Goal: Task Accomplishment & Management: Complete application form

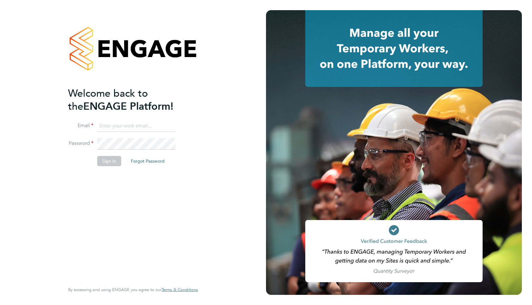
drag, startPoint x: 133, startPoint y: 123, endPoint x: 134, endPoint y: 126, distance: 3.5
click at [133, 123] on input at bounding box center [136, 125] width 78 height 11
type input "resources@infinitivegroup.co.uk"
click at [114, 161] on button "Sign In" at bounding box center [109, 161] width 24 height 10
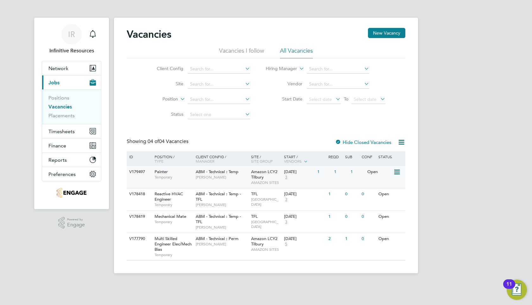
click at [332, 181] on div "V179497 Painter Temporary ABM - Technical : Temp Robert Ince Amazon LCY2 Tilbur…" at bounding box center [266, 177] width 279 height 22
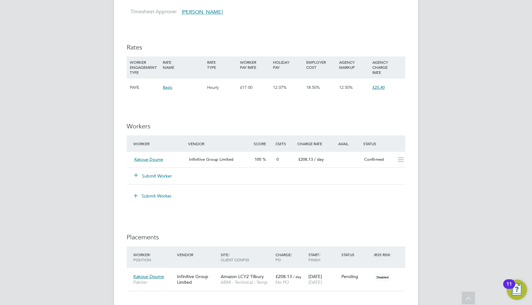
click at [156, 177] on button "Submit Worker" at bounding box center [153, 176] width 38 height 6
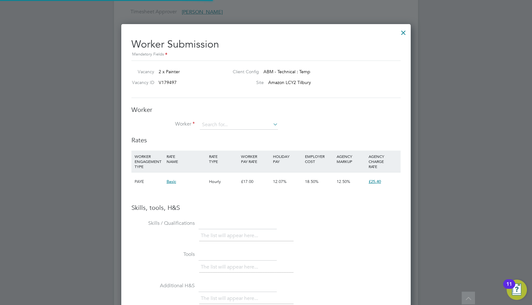
scroll to position [400, 290]
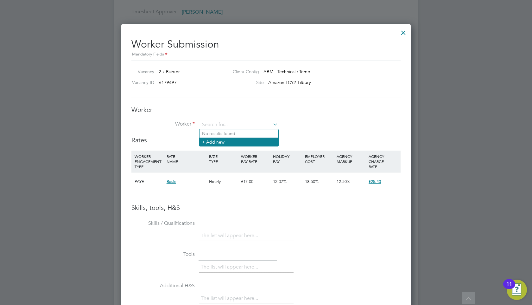
click at [243, 140] on li "+ Add new" at bounding box center [239, 141] width 79 height 9
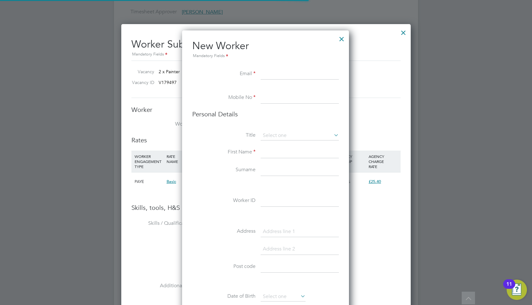
scroll to position [535, 168]
click at [281, 76] on input at bounding box center [300, 73] width 78 height 11
click at [270, 77] on input at bounding box center [300, 73] width 78 height 11
paste input "[EMAIL_ADDRESS][DOMAIN_NAME]"
type input "[EMAIL_ADDRESS][DOMAIN_NAME]"
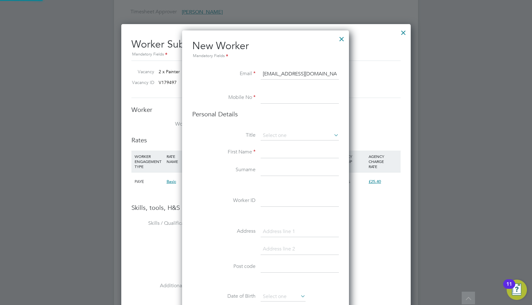
click at [271, 101] on input at bounding box center [300, 97] width 78 height 11
type input "07859645369"
click at [287, 137] on input at bounding box center [300, 136] width 78 height 10
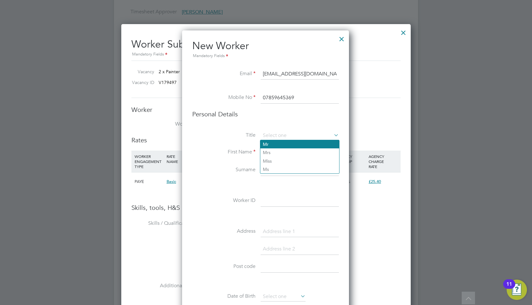
click at [285, 146] on li "Mr" at bounding box center [299, 144] width 79 height 8
type input "Mr"
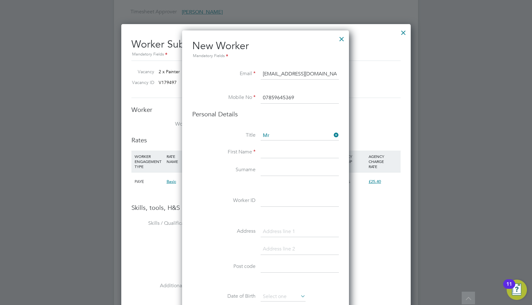
click at [277, 150] on input at bounding box center [300, 152] width 78 height 11
type input "Remigijus"
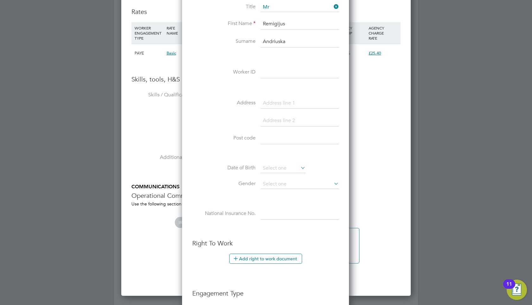
scroll to position [592, 0]
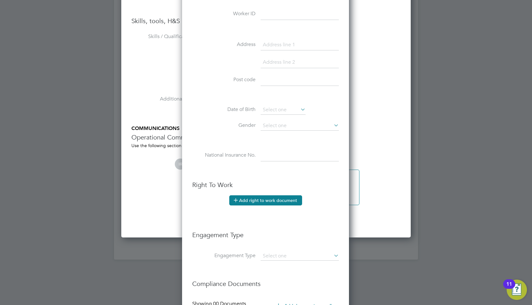
type input "Andriuska"
click at [273, 201] on button "Add right to work document" at bounding box center [265, 200] width 73 height 10
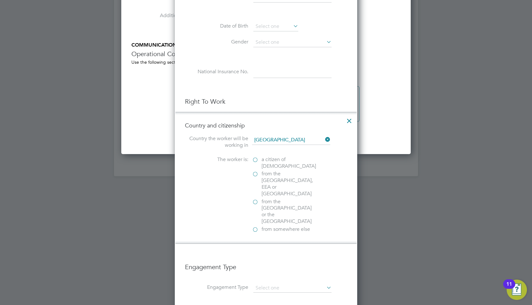
scroll to position [697, 0]
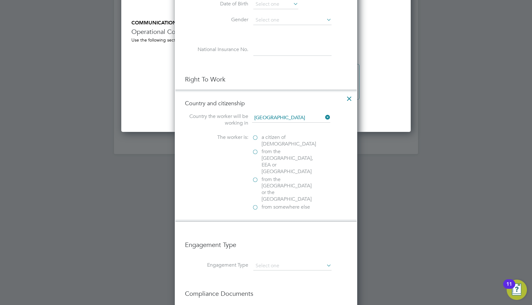
click at [255, 150] on label "from the EU, EEA or Switzerland" at bounding box center [283, 161] width 63 height 26
click at [0, 0] on input "from the EU, EEA or Switzerland" at bounding box center [0, 0] width 0 height 0
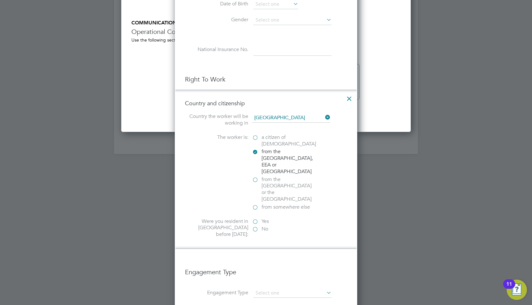
click at [252, 218] on label "Yes" at bounding box center [283, 221] width 63 height 7
click at [0, 0] on input "Yes" at bounding box center [0, 0] width 0 height 0
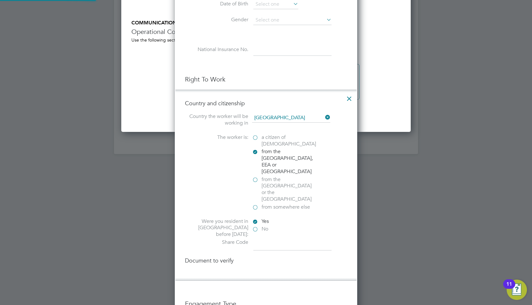
scroll to position [698, 183]
click at [257, 239] on input at bounding box center [292, 244] width 78 height 11
type input "WWPHY56X7"
click at [256, 277] on div at bounding box center [255, 280] width 6 height 6
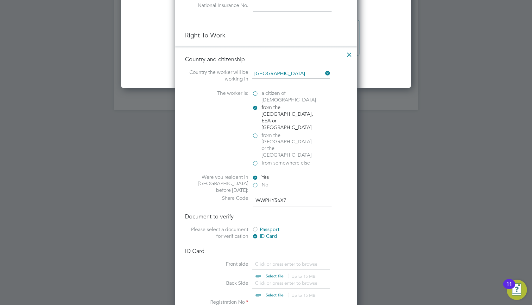
scroll to position [791, 0]
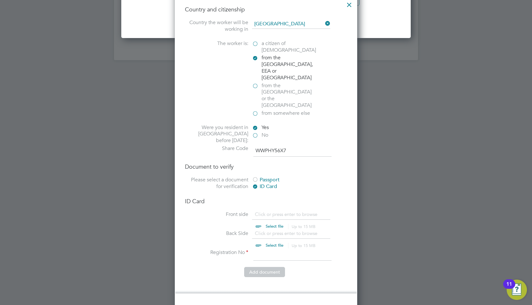
click at [259, 176] on div "Passport" at bounding box center [299, 179] width 95 height 7
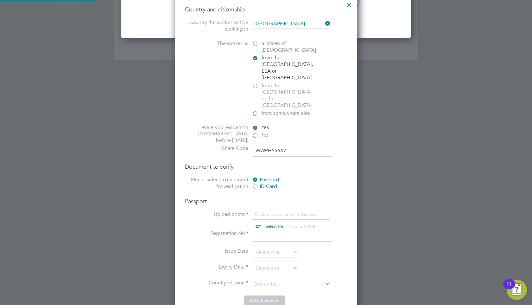
scroll to position [8, 79]
click at [256, 184] on div at bounding box center [255, 187] width 6 height 6
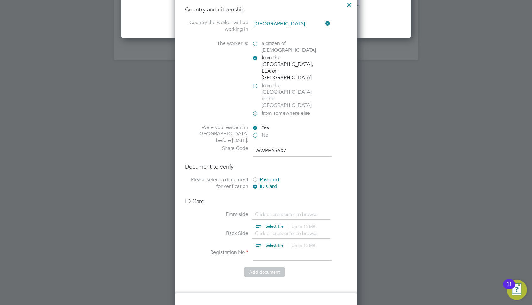
click at [290, 249] on input at bounding box center [292, 254] width 78 height 11
type input "0873039"
click at [274, 176] on div "Passport" at bounding box center [299, 179] width 95 height 7
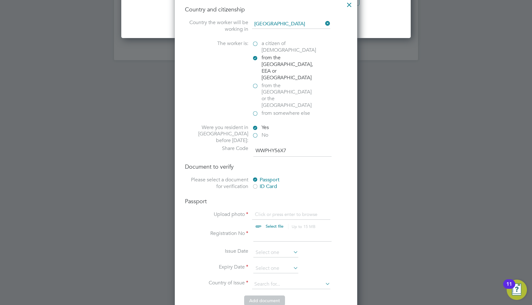
click at [276, 211] on input "file" at bounding box center [280, 220] width 99 height 19
type input "C:\fakepath\Passport.jpeg"
click at [277, 230] on input at bounding box center [292, 235] width 78 height 11
type input "27089617"
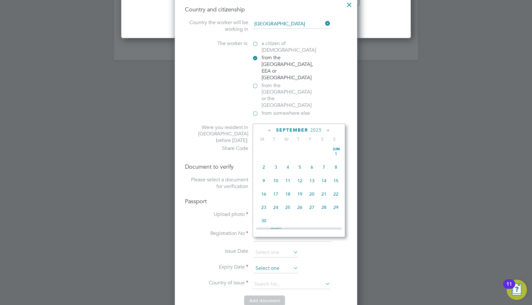
click at [273, 263] on input at bounding box center [275, 268] width 45 height 10
click at [302, 129] on span "September" at bounding box center [292, 129] width 32 height 5
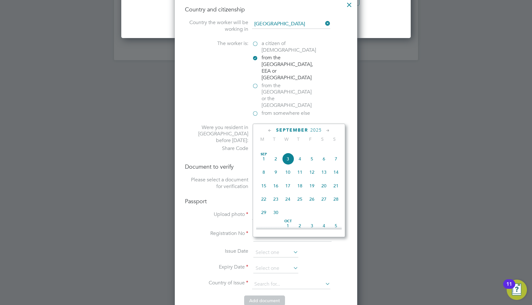
click at [318, 131] on span "2025" at bounding box center [315, 129] width 11 height 5
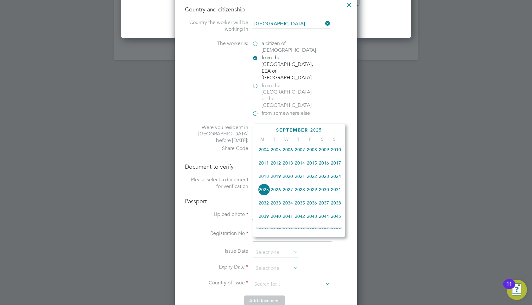
click at [297, 206] on span "2035" at bounding box center [300, 203] width 12 height 12
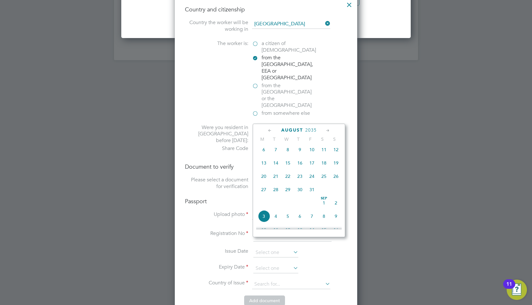
click at [288, 218] on span "5" at bounding box center [288, 216] width 12 height 12
type input "[DATE]"
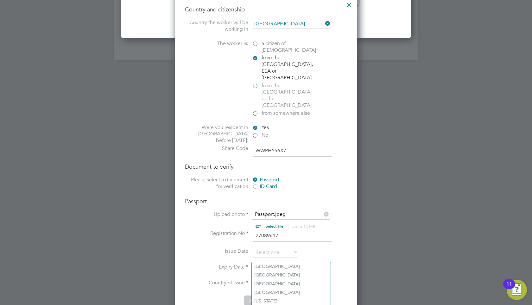
click at [298, 279] on input at bounding box center [291, 284] width 78 height 10
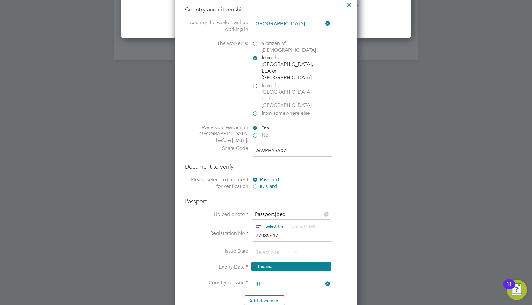
click at [300, 267] on li "Lith uania" at bounding box center [291, 266] width 79 height 9
type input "Lithuania"
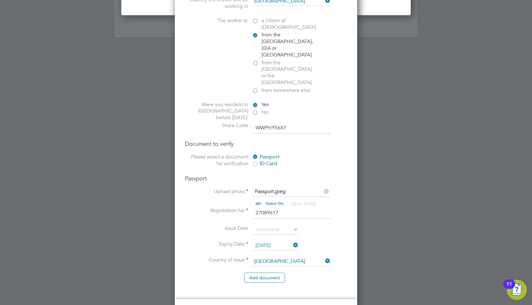
scroll to position [949, 0]
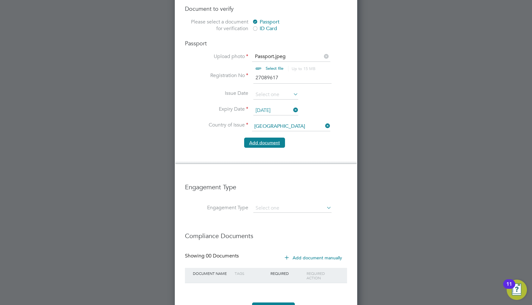
click at [278, 137] on button "Add document" at bounding box center [264, 142] width 41 height 10
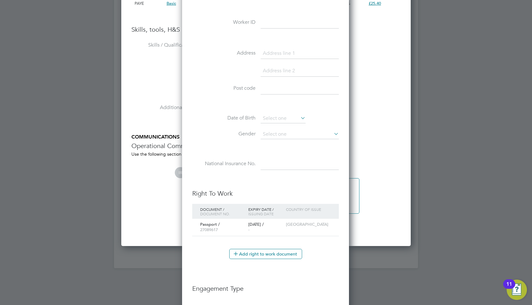
scroll to position [710, 0]
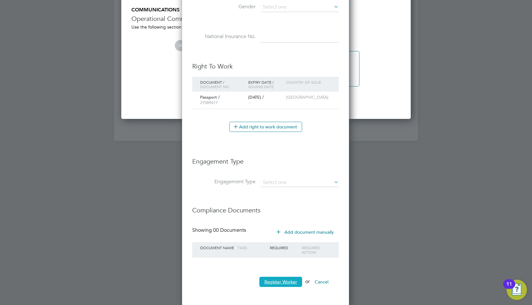
click at [289, 282] on button "Register Worker" at bounding box center [280, 281] width 43 height 10
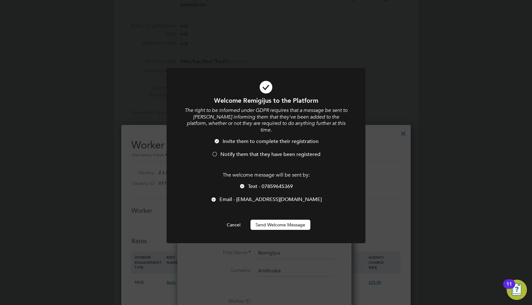
scroll to position [580, 168]
click at [275, 151] on span "Notify them that they have been registered" at bounding box center [270, 154] width 100 height 6
click at [286, 219] on button "Send Welcome Message" at bounding box center [281, 224] width 60 height 10
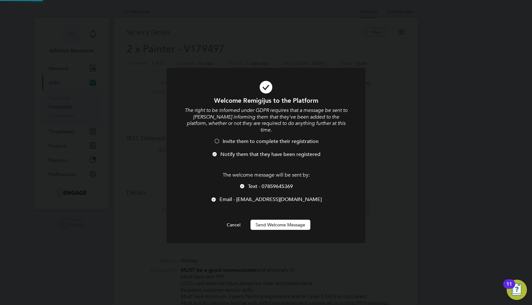
scroll to position [305, 0]
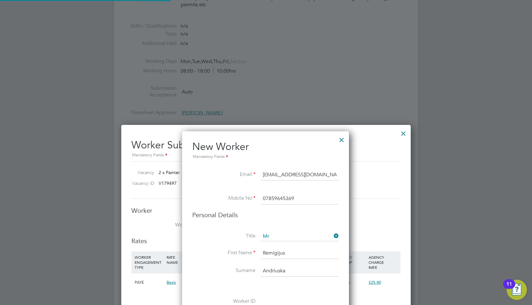
type input "[PERSON_NAME]"
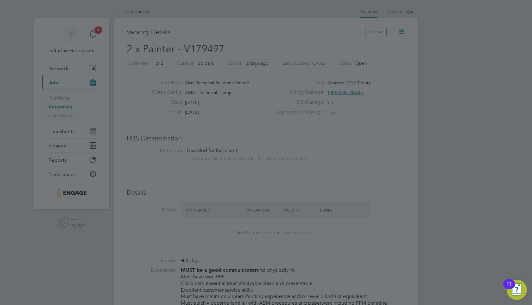
scroll to position [0, 0]
click at [412, 125] on div at bounding box center [266, 152] width 532 height 305
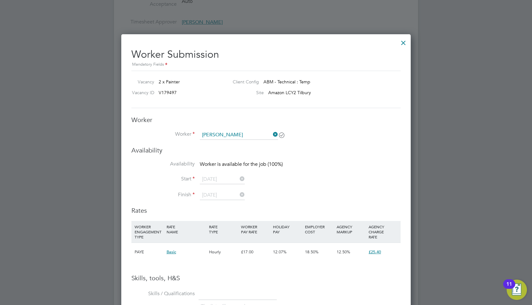
click at [400, 42] on div at bounding box center [403, 40] width 11 height 11
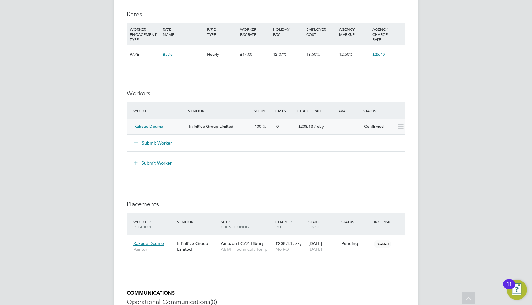
scroll to position [464, 0]
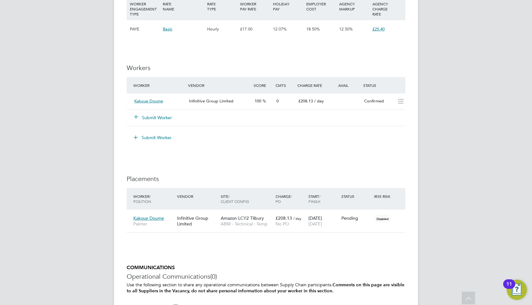
click at [194, 118] on div "Submit Worker" at bounding box center [165, 117] width 66 height 11
click at [322, 221] on span "[DATE]" at bounding box center [315, 224] width 14 height 6
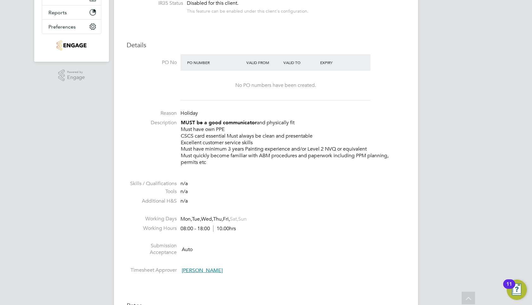
scroll to position [0, 0]
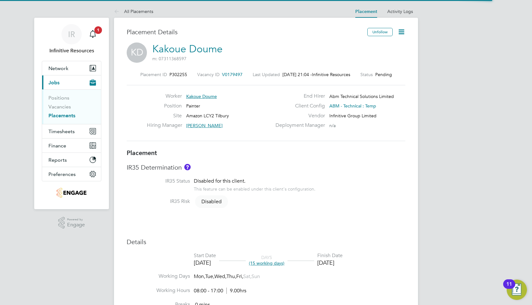
click at [399, 32] on icon at bounding box center [401, 32] width 8 height 8
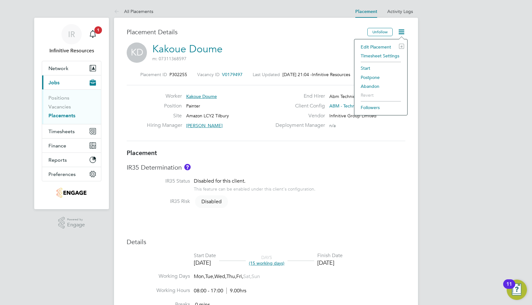
click at [382, 46] on li "Edit Placement e" at bounding box center [381, 46] width 47 height 9
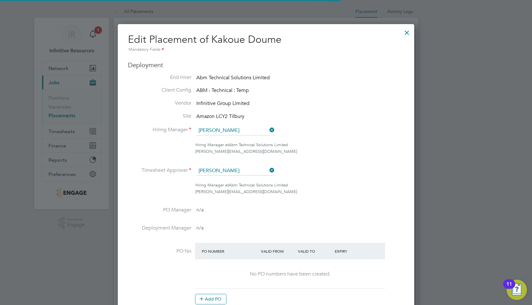
scroll to position [3, 3]
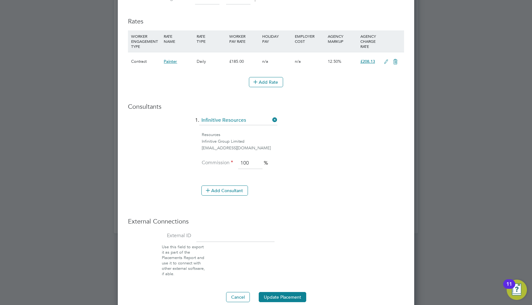
click at [384, 62] on icon at bounding box center [386, 61] width 8 height 5
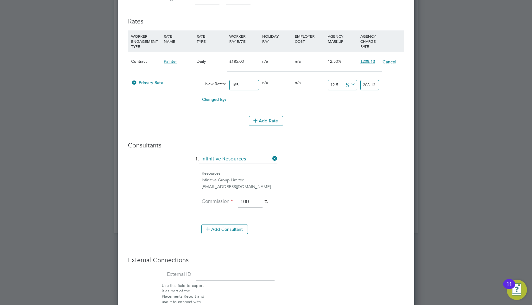
drag, startPoint x: 363, startPoint y: 86, endPoint x: 400, endPoint y: 86, distance: 37.4
click at [400, 86] on div "Primary Rate New Rates: 185 0 n/a 0 n/a 12.5 0 % 208.13" at bounding box center [266, 85] width 276 height 17
type input "-98.91891891891892"
type input "2"
type input "-88.64864864864865"
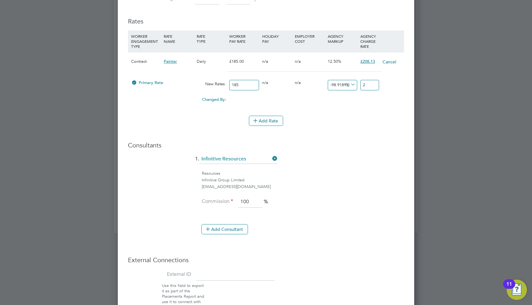
type input "21"
type input "14.054054054054054"
type input "211"
type input "14.27027027027027"
type input "211.4"
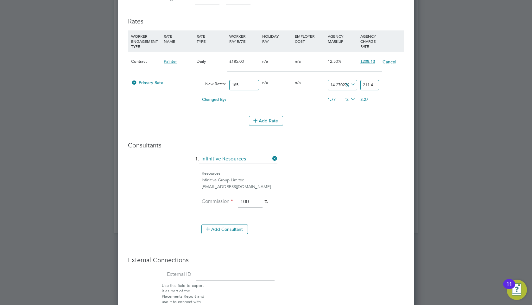
type input "14.286486486486487"
type input "211.43"
click at [354, 153] on div "Consultants 1. Infinitive Resources Resources Infinitive Group Limited resource…" at bounding box center [266, 190] width 276 height 99
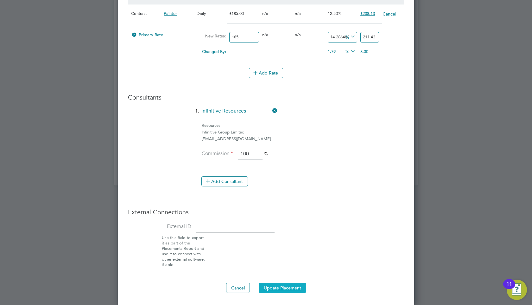
click at [290, 285] on button "Update Placement" at bounding box center [283, 287] width 48 height 10
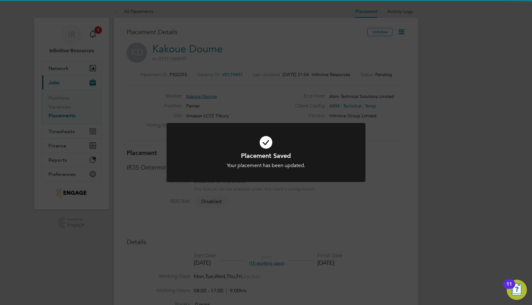
click at [339, 164] on div "Your placement has been updated." at bounding box center [266, 165] width 165 height 7
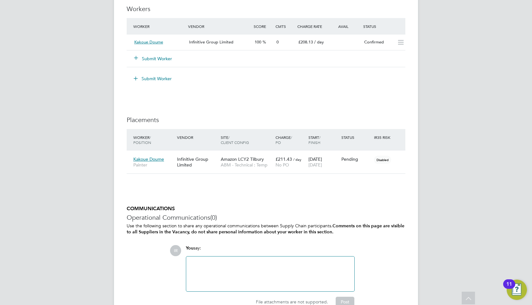
scroll to position [498, 0]
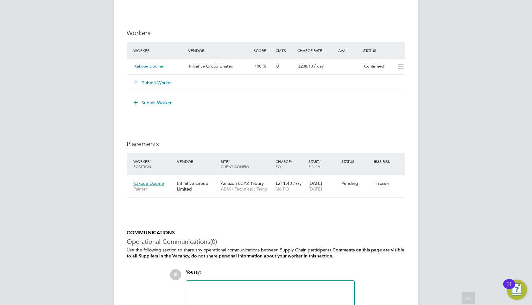
click at [165, 82] on button "Submit Worker" at bounding box center [153, 82] width 38 height 6
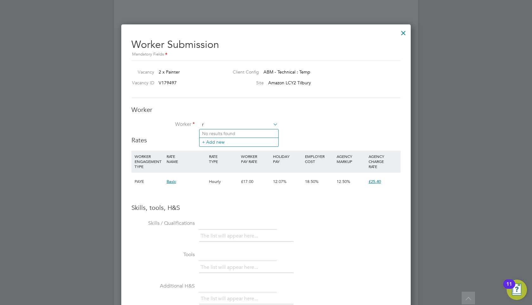
scroll to position [400, 290]
click at [236, 135] on li "[PERSON_NAME]" at bounding box center [239, 133] width 79 height 9
type input "[PERSON_NAME]"
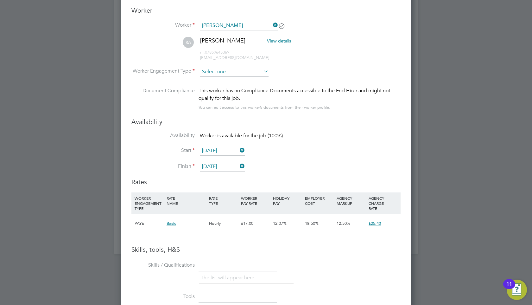
click at [233, 73] on input at bounding box center [234, 72] width 69 height 10
click at [239, 78] on li "Contract" at bounding box center [234, 80] width 69 height 8
type input "Contract"
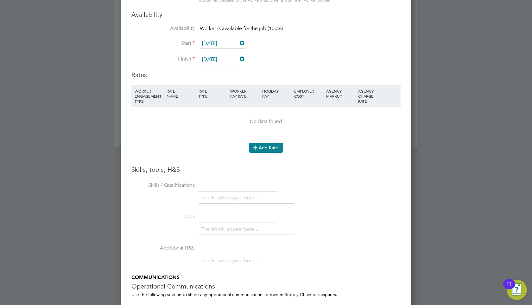
click at [261, 143] on button "Add Rate" at bounding box center [266, 148] width 34 height 10
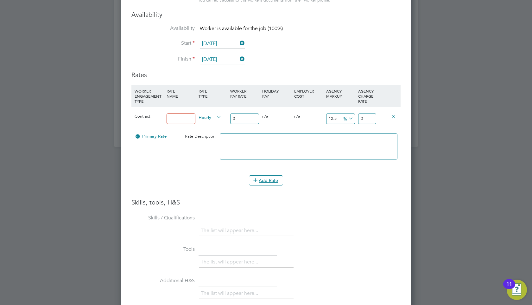
click at [184, 119] on input at bounding box center [181, 118] width 29 height 10
type input "Painter"
click at [238, 121] on input "0" at bounding box center [244, 118] width 29 height 10
type input "1"
type input "1.125"
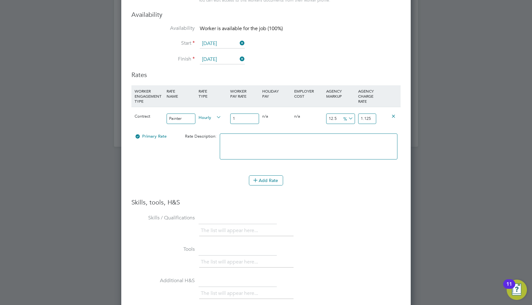
type input "10"
type input "11.25"
type input "108"
type input "121.5"
type input "1085"
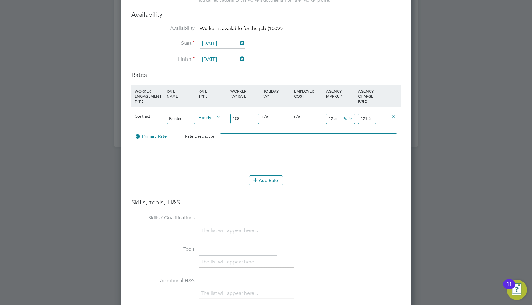
type input "1220.625"
type input "108"
type input "121.5"
type input "10"
type input "11.25"
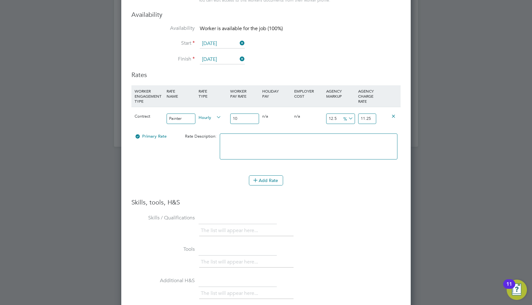
type input "1"
type input "1.125"
type input "18"
type input "20.25"
type input "185"
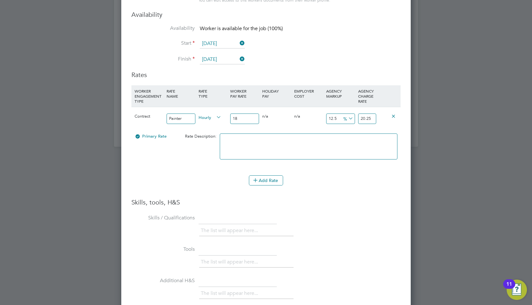
type input "208.125"
type input "185"
click at [215, 117] on icon at bounding box center [215, 117] width 0 height 9
click at [213, 117] on span "Hourly" at bounding box center [210, 116] width 23 height 7
click at [214, 130] on li "DAILY" at bounding box center [210, 131] width 28 height 8
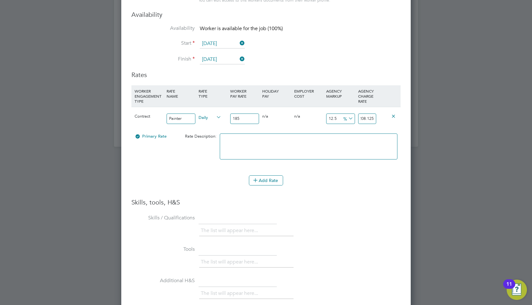
drag, startPoint x: 361, startPoint y: 118, endPoint x: 412, endPoint y: 117, distance: 51.0
type input "-98.91891891891892"
type input "2"
type input "-88.64864864864865"
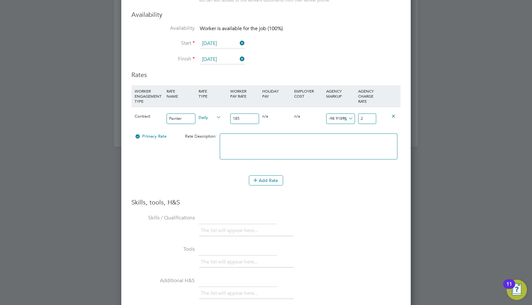
type input "21"
type input "14.054054054054054"
type input "211"
type input "14.27027027027027"
type input "211.4"
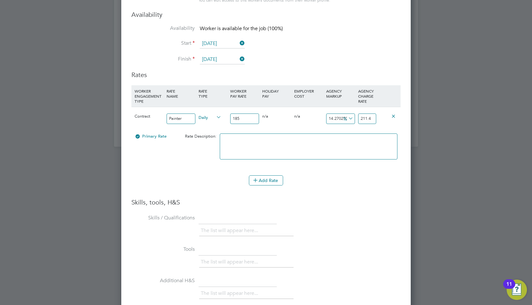
type input "14.286486486486487"
type input "211.43"
click at [368, 186] on li "Add Rate" at bounding box center [265, 183] width 269 height 16
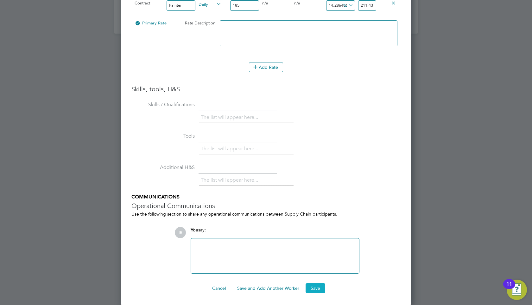
click at [318, 287] on button "Save" at bounding box center [316, 288] width 20 height 10
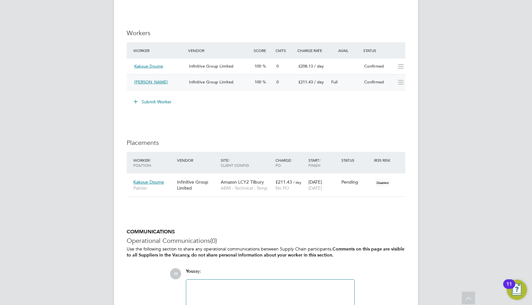
click at [351, 84] on div "Full" at bounding box center [345, 82] width 33 height 10
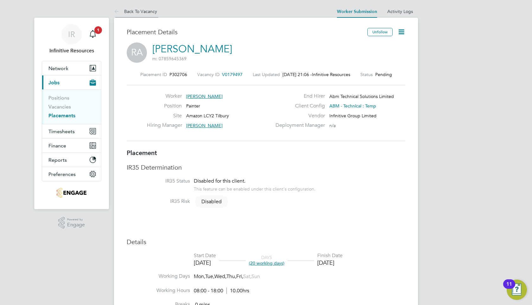
click at [119, 11] on icon at bounding box center [118, 12] width 8 height 8
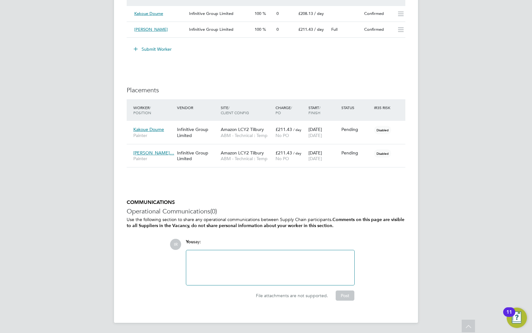
scroll to position [3, 3]
